Goal: Information Seeking & Learning: Understand process/instructions

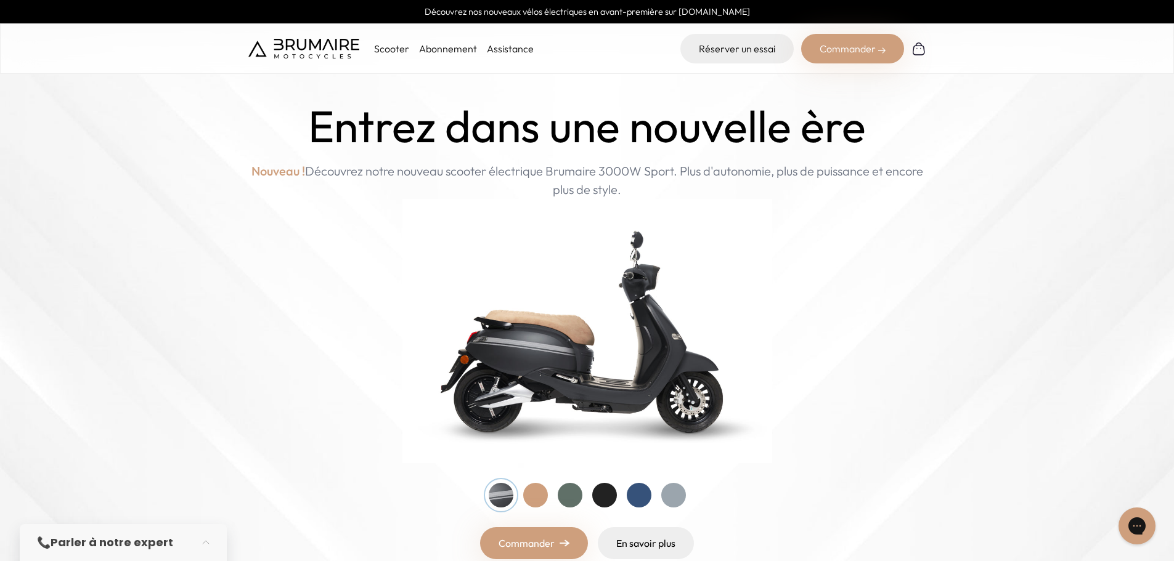
click at [502, 51] on link "Assistance" at bounding box center [510, 49] width 47 height 12
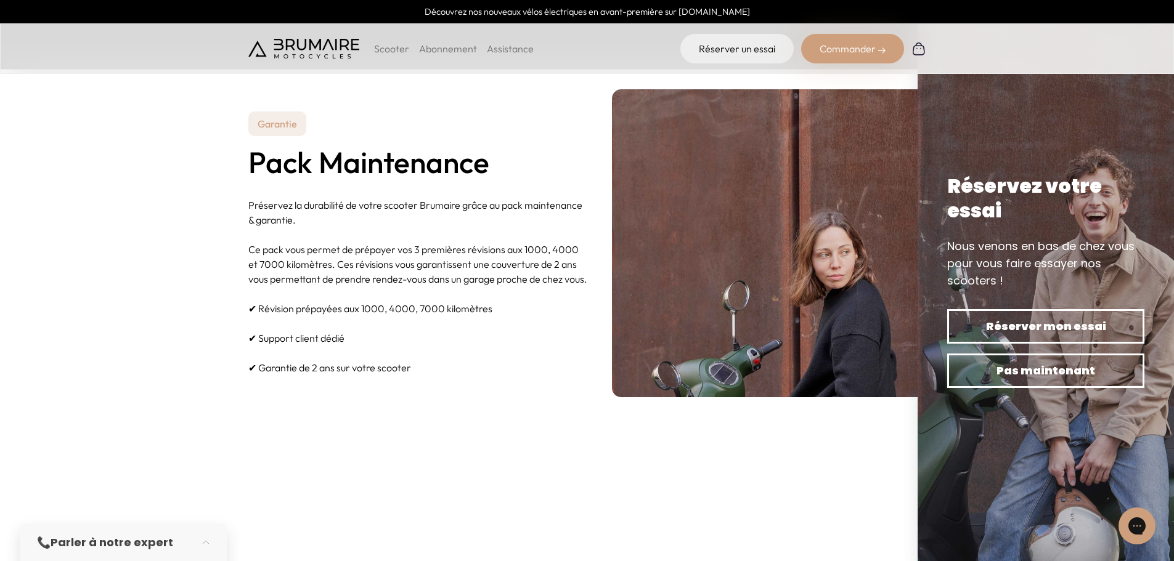
scroll to position [492, 0]
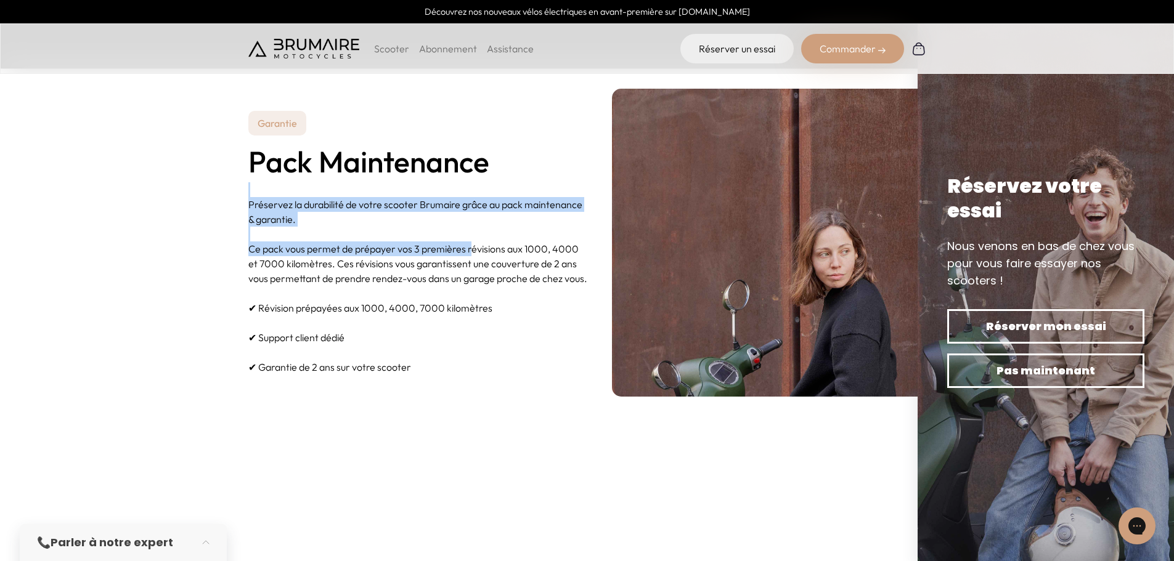
drag, startPoint x: 391, startPoint y: 181, endPoint x: 470, endPoint y: 248, distance: 103.2
click at [470, 248] on p "Préservez la durabilité de votre scooter Brumaire grâce au pack maintenance & g…" at bounding box center [417, 278] width 339 height 192
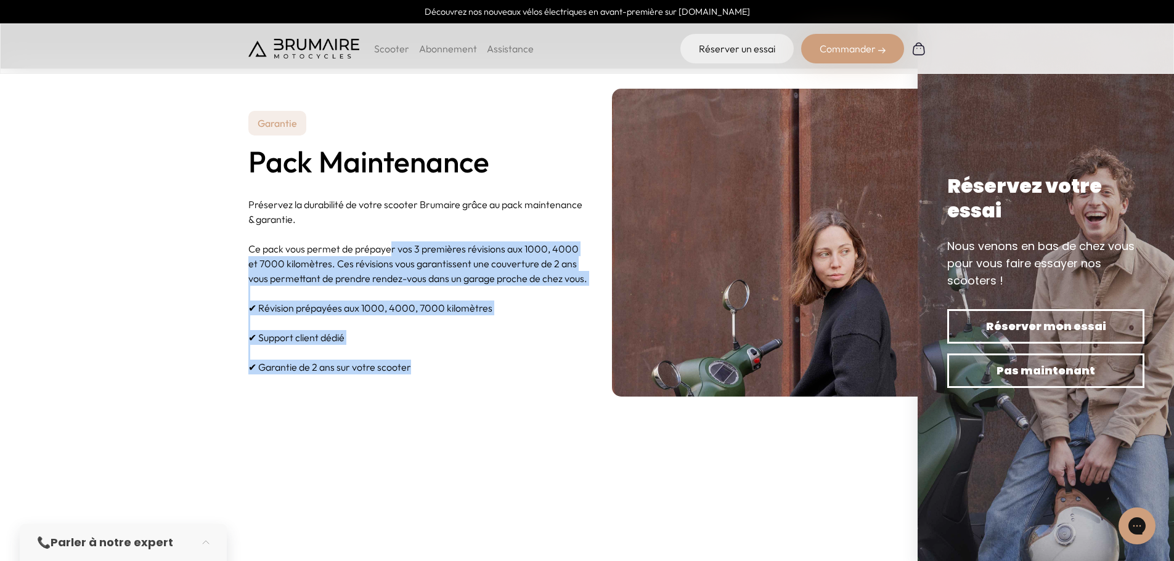
drag, startPoint x: 435, startPoint y: 372, endPoint x: 389, endPoint y: 243, distance: 137.2
click at [389, 243] on p "Préservez la durabilité de votre scooter Brumaire grâce au pack maintenance & g…" at bounding box center [417, 278] width 339 height 192
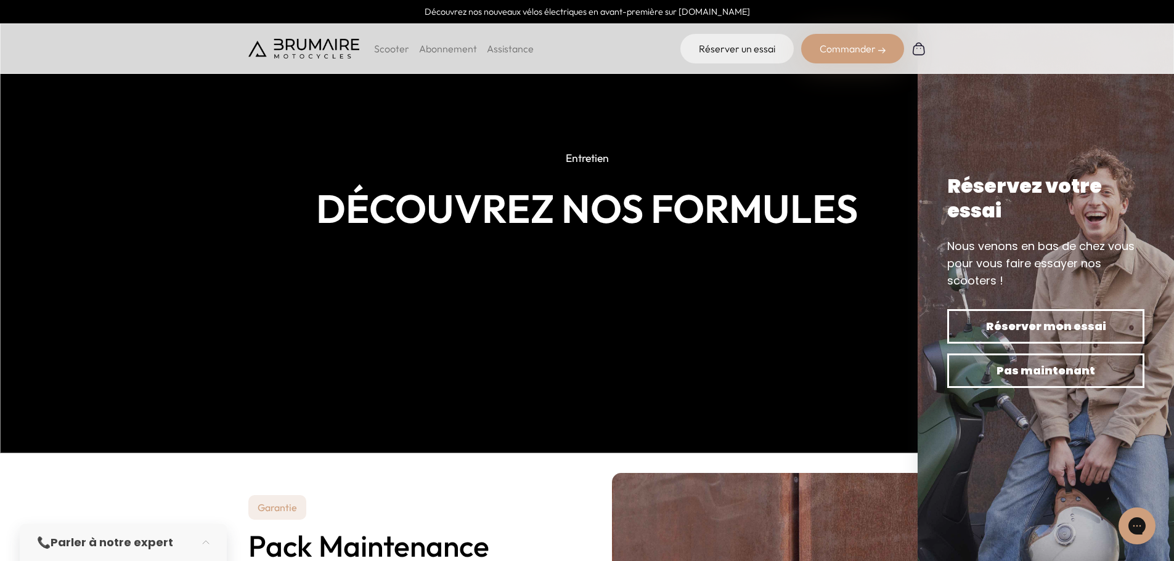
scroll to position [104, 0]
